Goal: Task Accomplishment & Management: Use online tool/utility

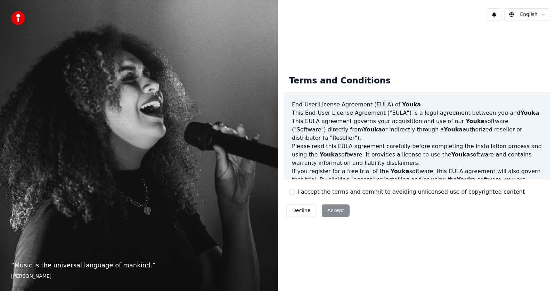
click at [290, 194] on button "I accept the terms and commit to avoiding unlicensed use of copyrighted content" at bounding box center [292, 192] width 6 height 6
click at [331, 210] on button "Accept" at bounding box center [336, 210] width 28 height 13
click at [331, 210] on div "Terms and Conditions End-User License Agreement (EULA) of Youka This End-User L…" at bounding box center [417, 144] width 278 height 237
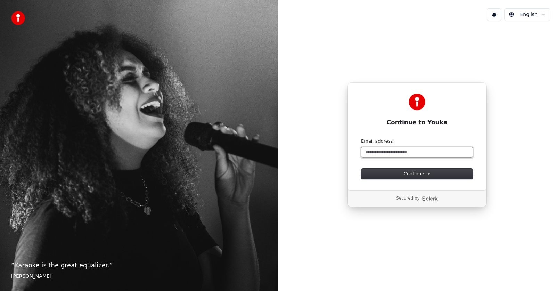
click at [413, 154] on input "Email address" at bounding box center [417, 152] width 112 height 10
click at [361, 138] on button "submit" at bounding box center [361, 138] width 0 height 0
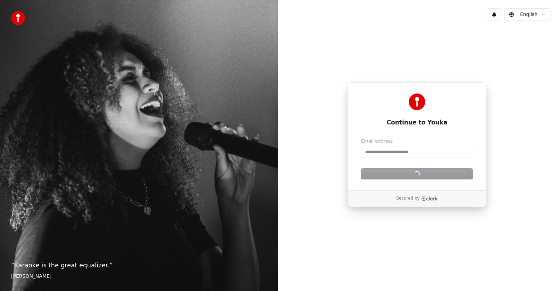
type input "**********"
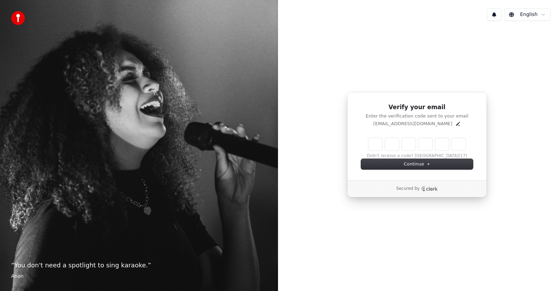
click at [378, 141] on input "Enter verification code" at bounding box center [416, 144] width 97 height 13
type input "******"
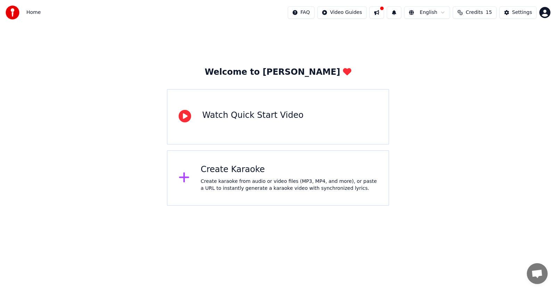
click at [270, 193] on div "Create Karaoke Create karaoke from audio or video files (MP3, MP4, and more), o…" at bounding box center [278, 178] width 222 height 56
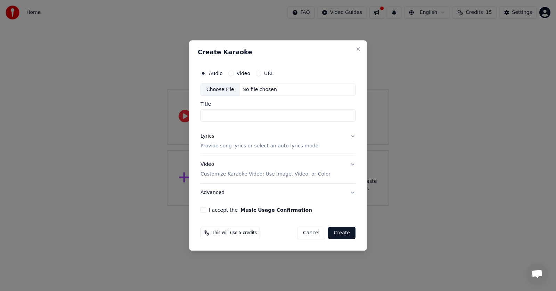
click at [222, 120] on input "Title" at bounding box center [278, 115] width 155 height 13
type input "**********"
click at [231, 76] on div "Audio Video URL" at bounding box center [278, 73] width 155 height 14
click at [231, 73] on button "Video" at bounding box center [231, 74] width 6 height 6
click at [230, 111] on input "Title" at bounding box center [278, 115] width 155 height 13
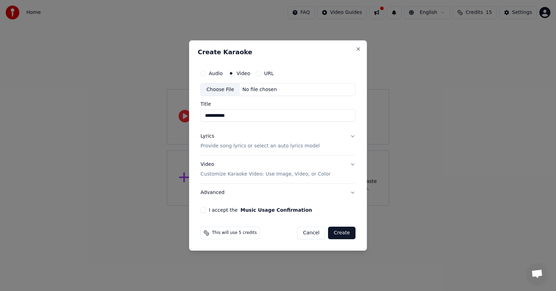
click at [264, 93] on div "Choose File No file chosen" at bounding box center [278, 89] width 155 height 13
type input "*********"
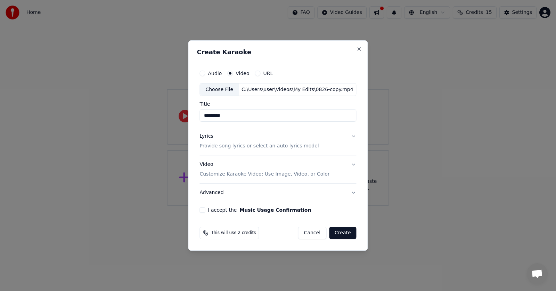
click at [350, 140] on button "Lyrics Provide song lyrics or select an auto lyrics model" at bounding box center [277, 142] width 157 height 28
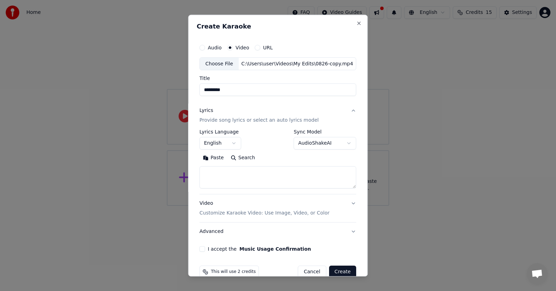
click at [213, 168] on textarea at bounding box center [277, 177] width 157 height 22
click at [215, 156] on button "Paste" at bounding box center [213, 158] width 28 height 11
type textarea "**********"
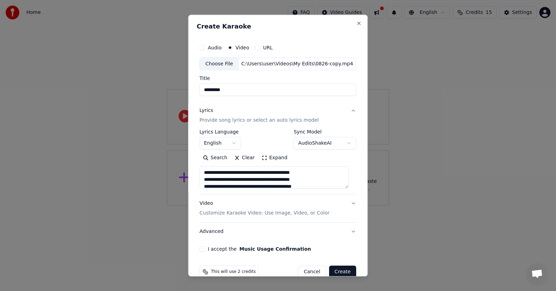
scroll to position [13, 0]
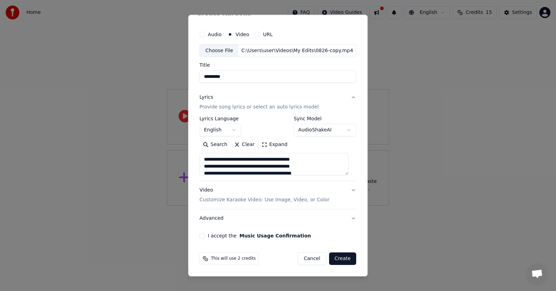
click at [344, 99] on button "Lyrics Provide song lyrics or select an auto lyrics model" at bounding box center [277, 103] width 157 height 28
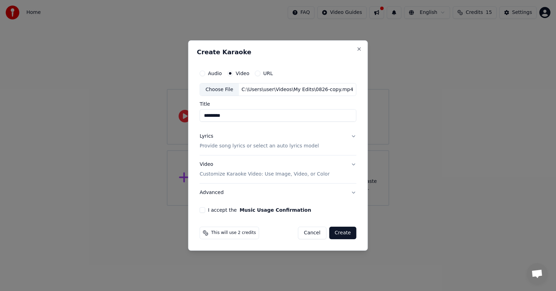
click at [203, 211] on button "I accept the Music Usage Confirmation" at bounding box center [202, 210] width 6 height 6
click at [339, 231] on button "Create" at bounding box center [342, 233] width 27 height 13
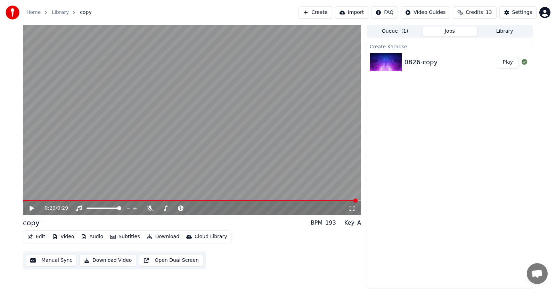
click at [29, 206] on icon at bounding box center [36, 208] width 16 height 6
click at [27, 207] on div "0:00 / 0:29" at bounding box center [192, 208] width 333 height 7
